Goal: Information Seeking & Learning: Understand process/instructions

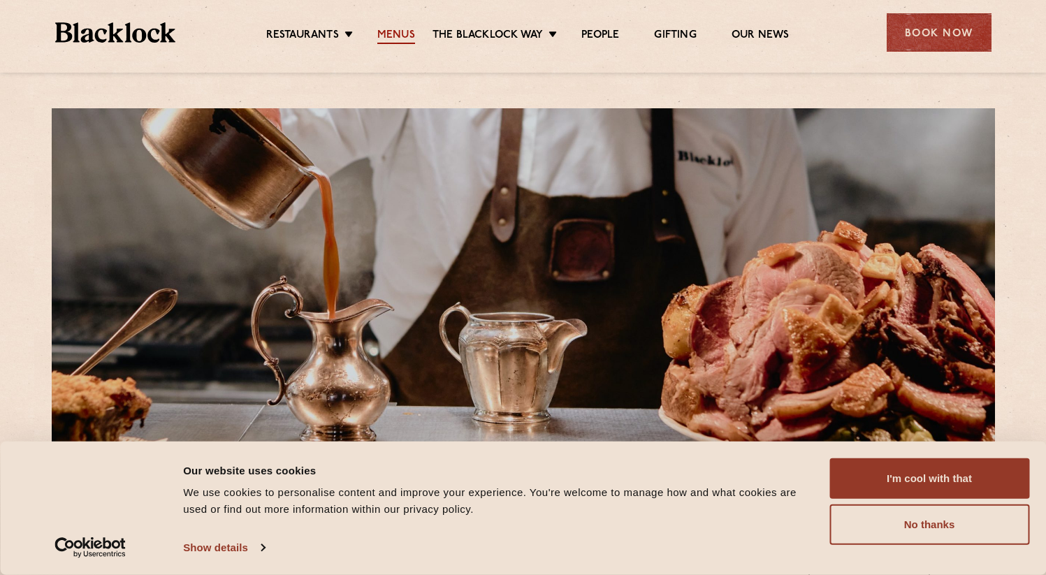
click at [387, 38] on link "Menus" at bounding box center [396, 36] width 38 height 15
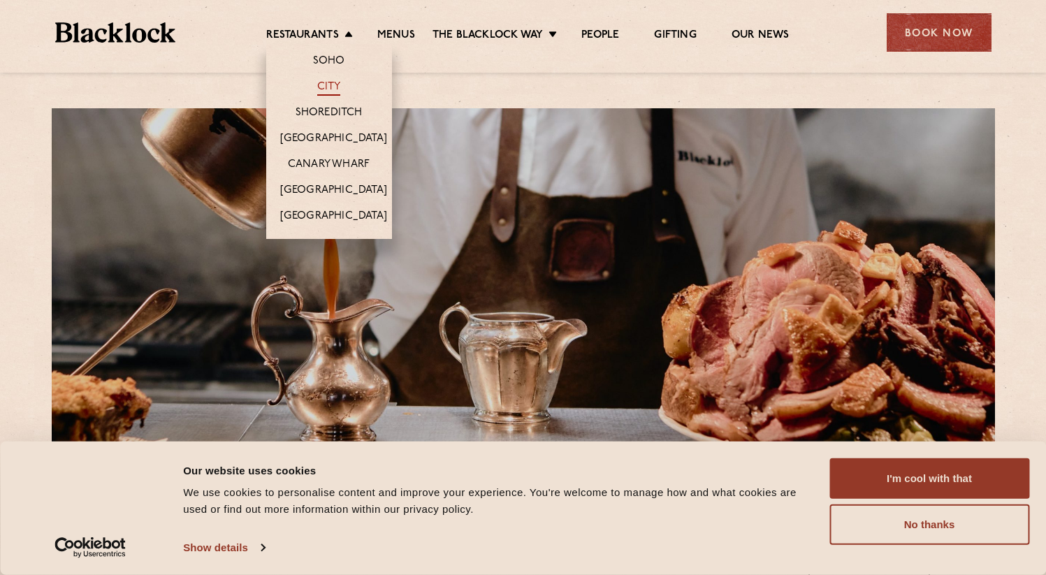
click at [339, 89] on link "City" at bounding box center [329, 87] width 24 height 15
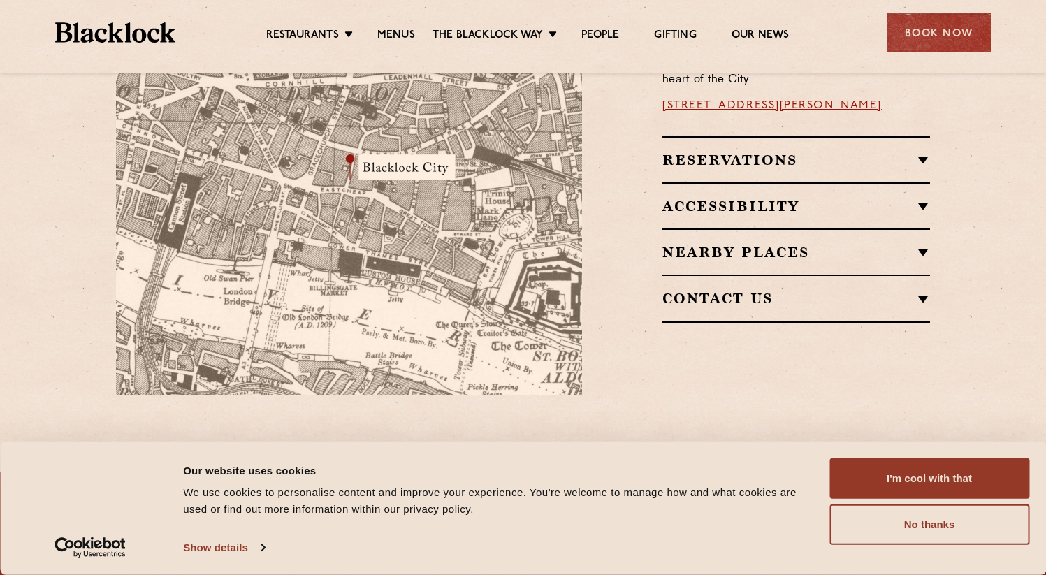
scroll to position [941, 0]
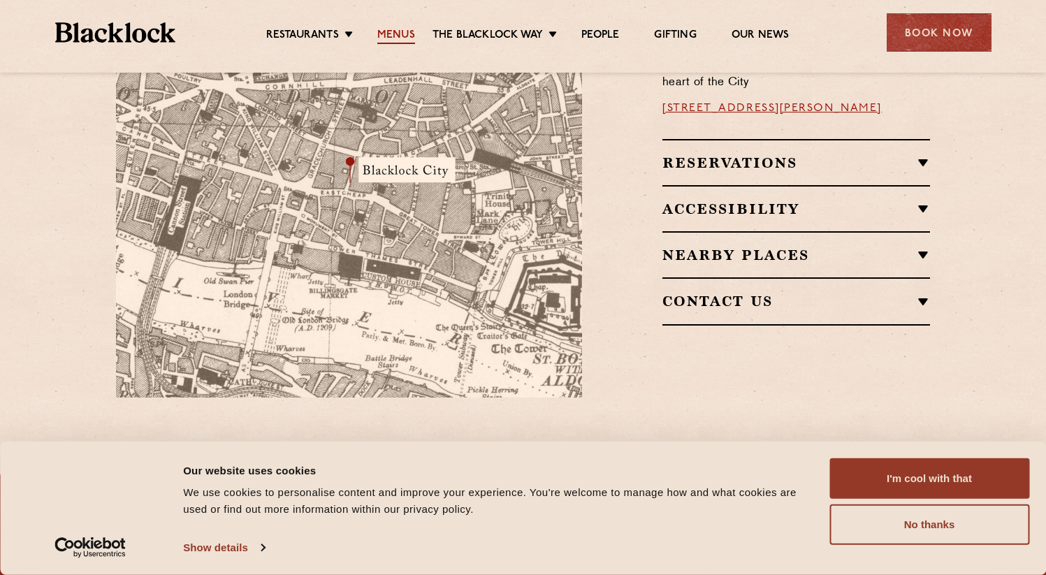
click at [400, 37] on link "Menus" at bounding box center [396, 36] width 38 height 15
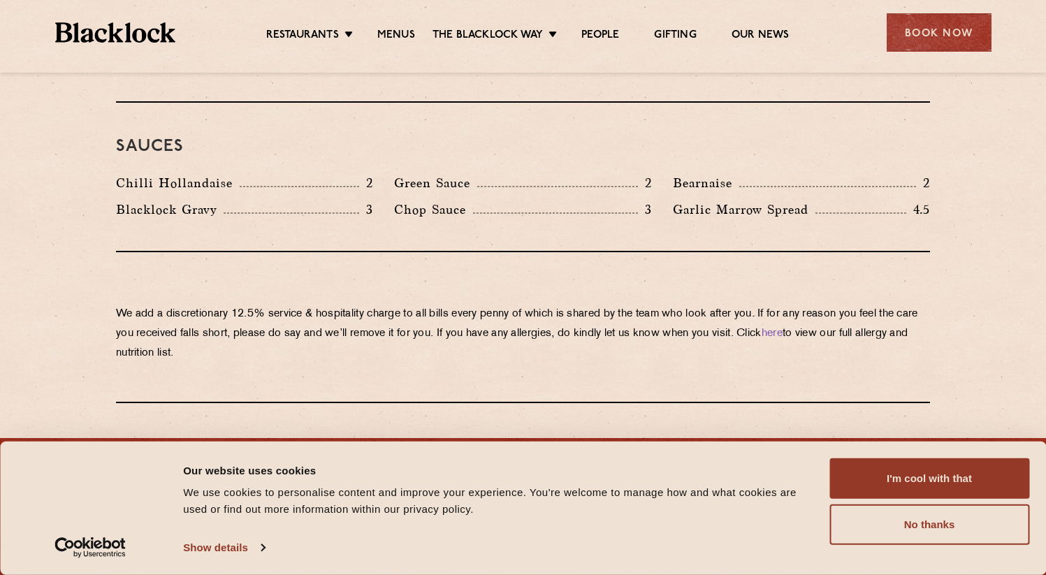
scroll to position [2441, 0]
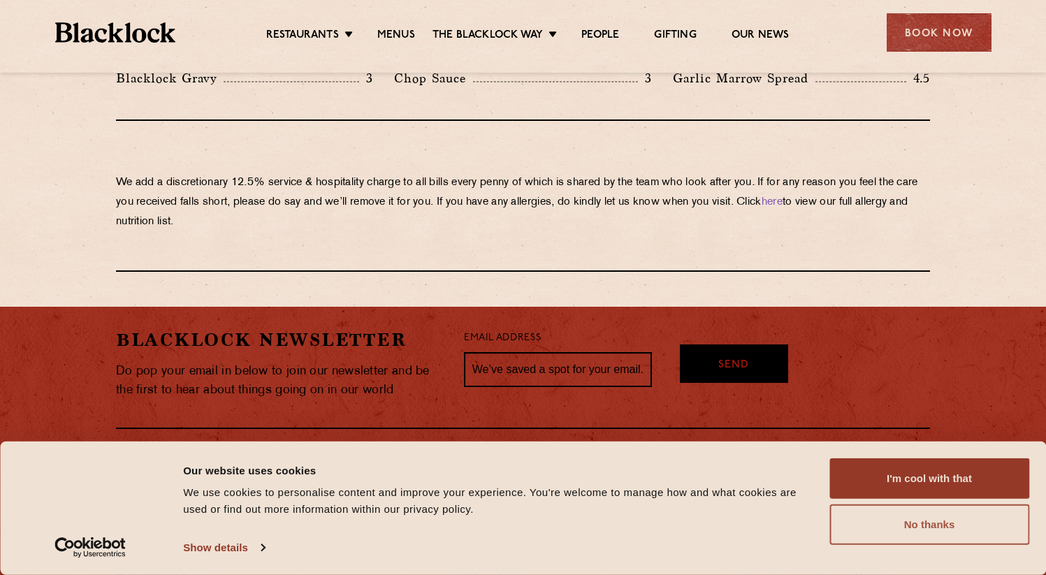
click at [988, 531] on button "No thanks" at bounding box center [929, 524] width 200 height 41
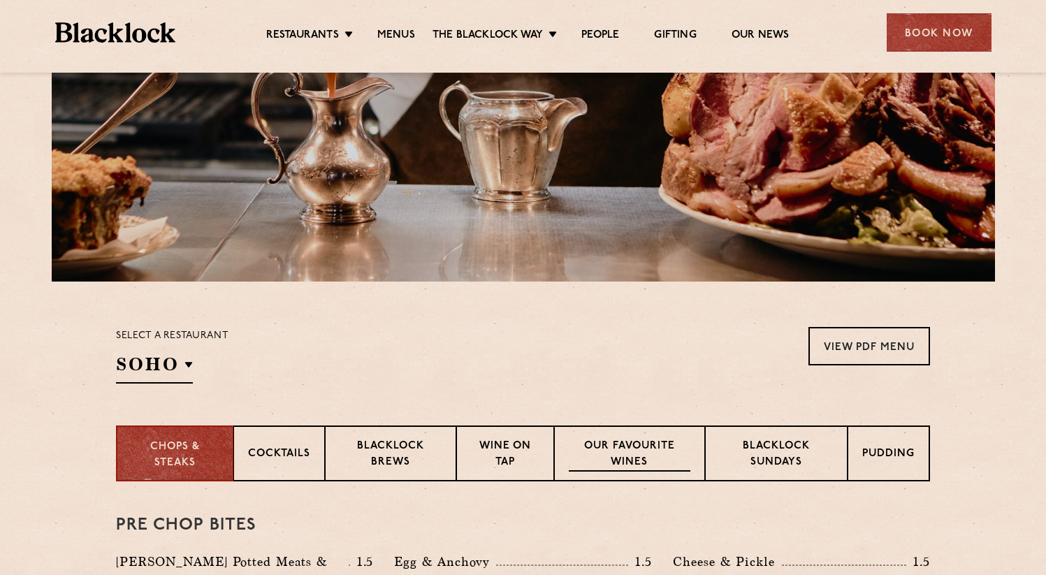
scroll to position [473, 0]
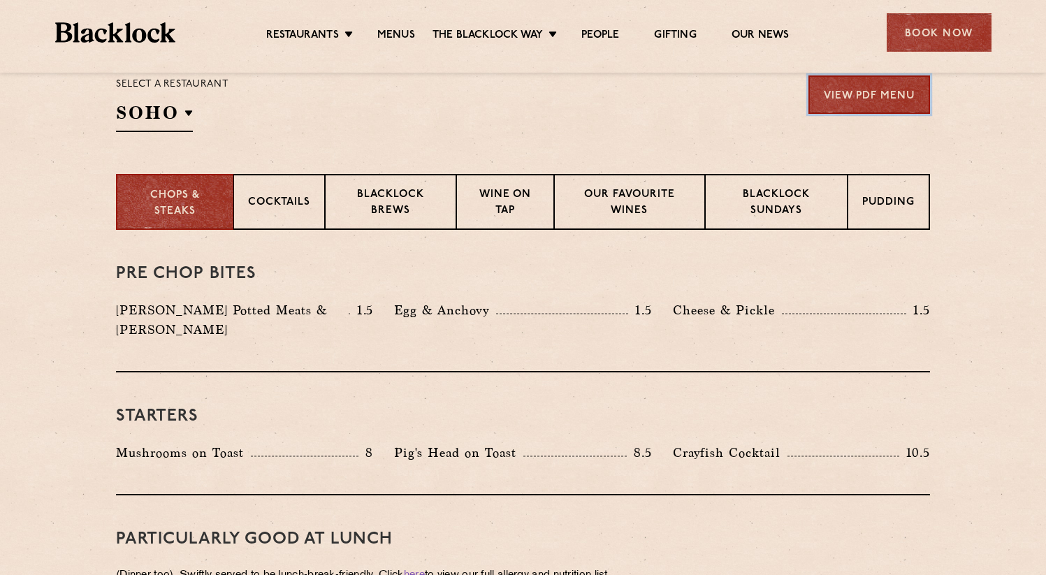
click at [878, 104] on link "View PDF Menu" at bounding box center [869, 94] width 122 height 38
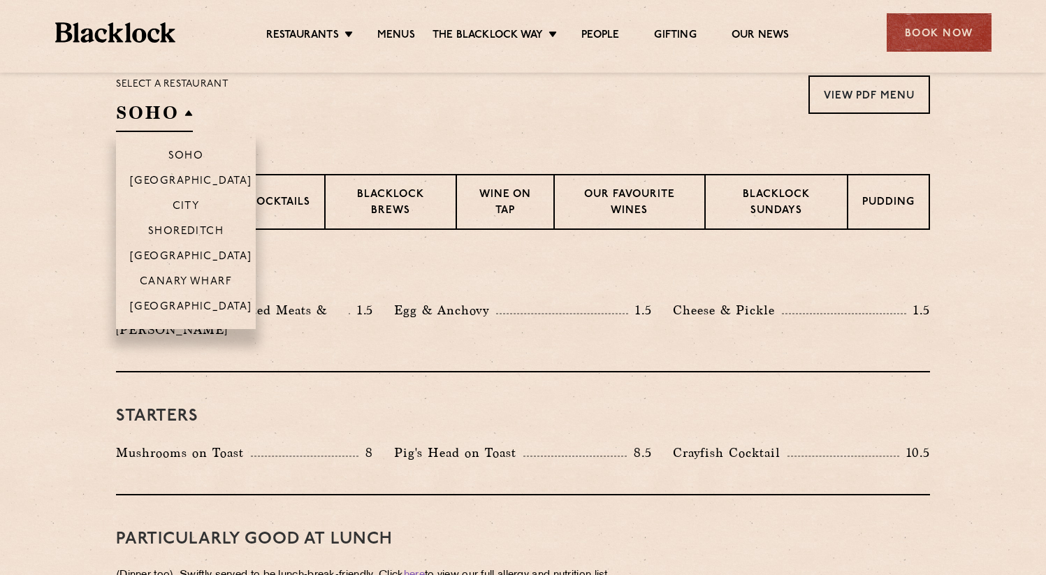
click at [187, 114] on h2 "SOHO" at bounding box center [154, 116] width 77 height 31
click at [189, 204] on p "City" at bounding box center [186, 207] width 27 height 14
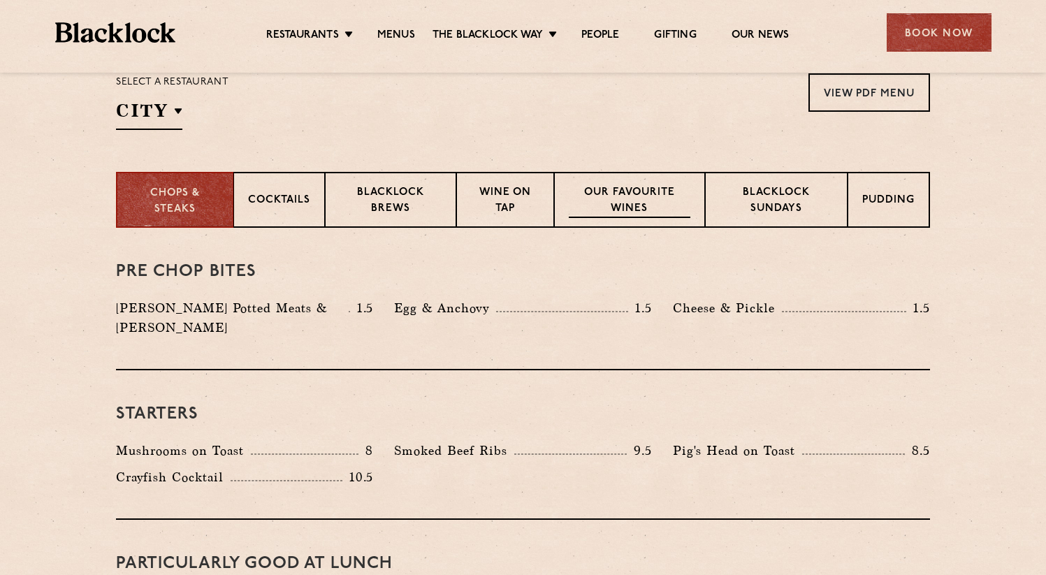
scroll to position [476, 0]
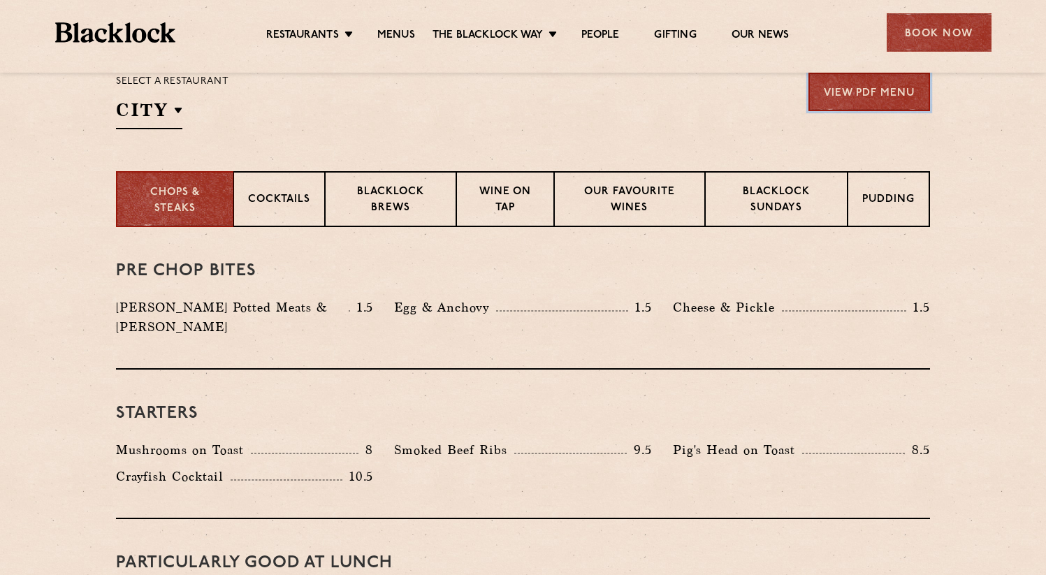
click at [877, 102] on link "View PDF Menu" at bounding box center [869, 92] width 122 height 38
